Goal: Navigation & Orientation: Go to known website

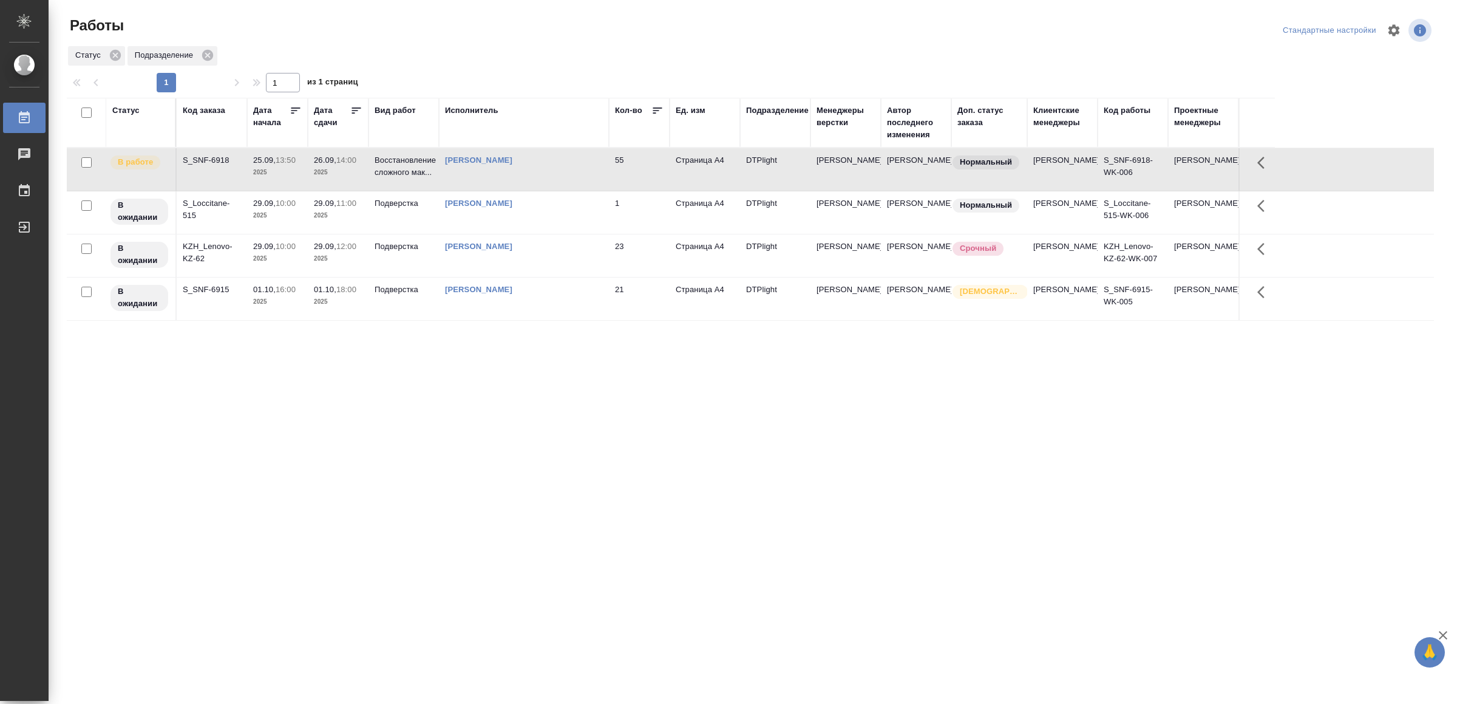
drag, startPoint x: 372, startPoint y: 529, endPoint x: 375, endPoint y: 508, distance: 20.9
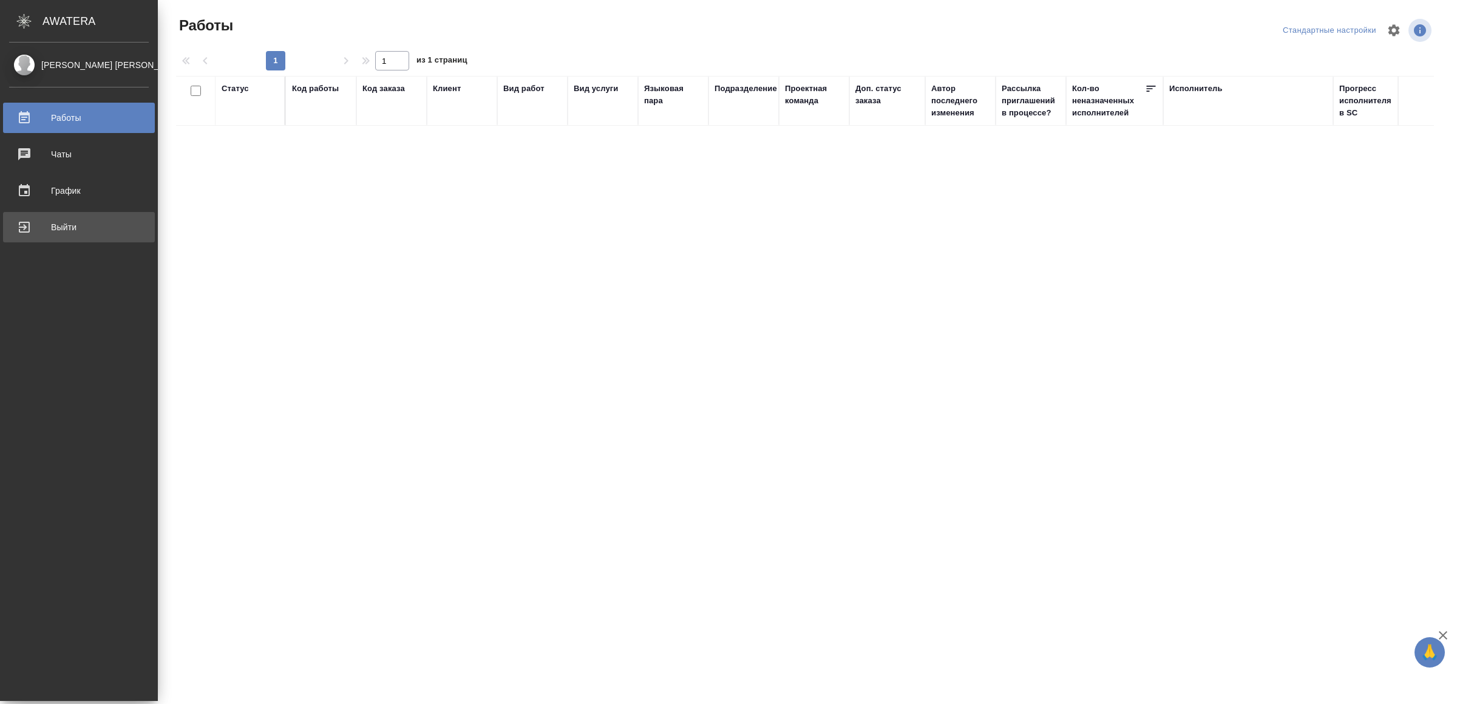
drag, startPoint x: 50, startPoint y: 232, endPoint x: 454, endPoint y: 270, distance: 406.1
click at [53, 232] on div "Выйти" at bounding box center [79, 227] width 140 height 18
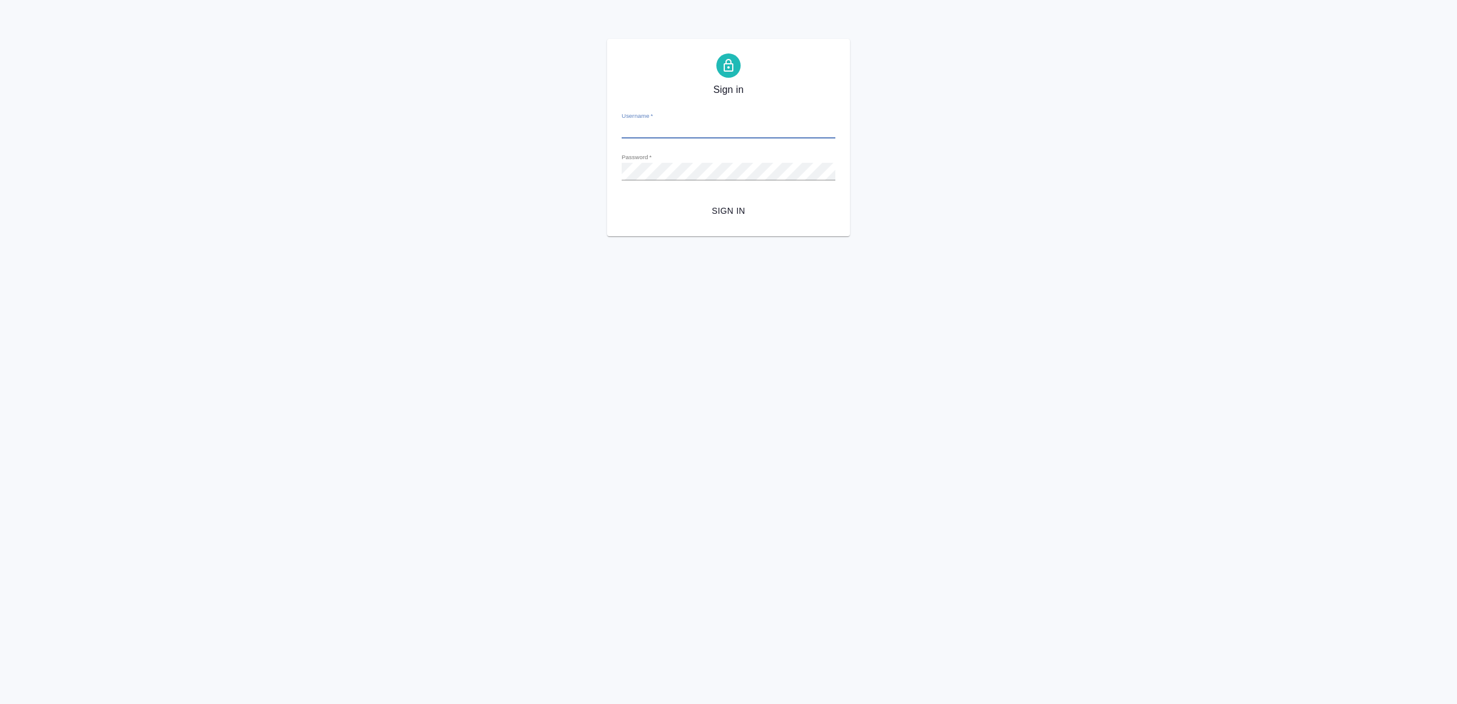
type input "[EMAIL_ADDRESS][DOMAIN_NAME]"
click at [742, 202] on button "Sign in" at bounding box center [729, 211] width 214 height 22
